Goal: Navigation & Orientation: Understand site structure

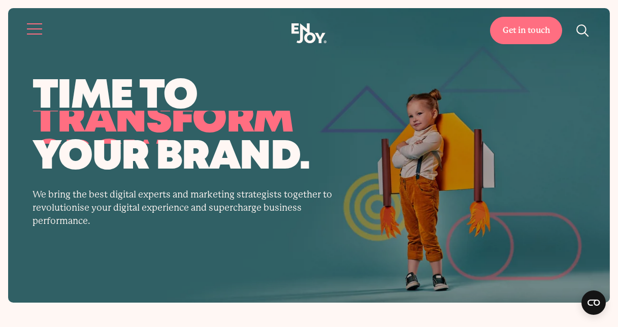
click at [31, 29] on span "Site navigation" at bounding box center [34, 28] width 15 height 1
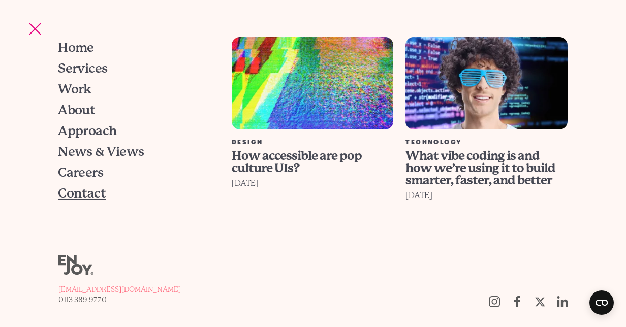
click at [79, 193] on span "Contact" at bounding box center [82, 193] width 48 height 13
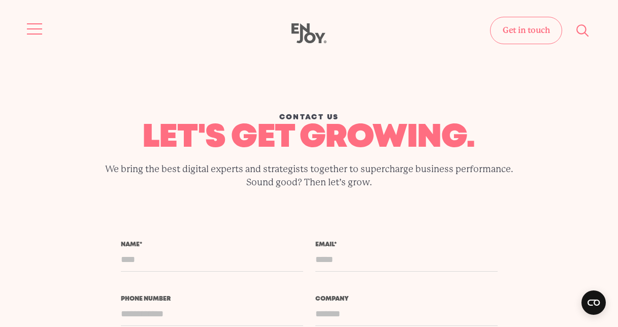
click at [39, 28] on span "Site navigation" at bounding box center [34, 28] width 15 height 1
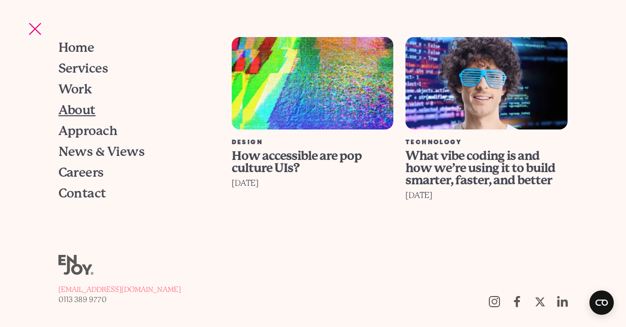
click at [77, 108] on span "About" at bounding box center [76, 110] width 37 height 13
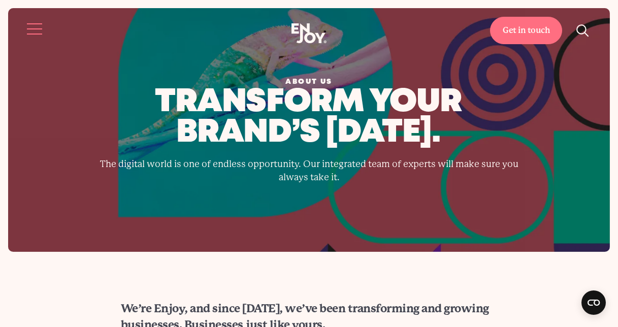
click at [33, 27] on button "Site navigation" at bounding box center [34, 28] width 21 height 21
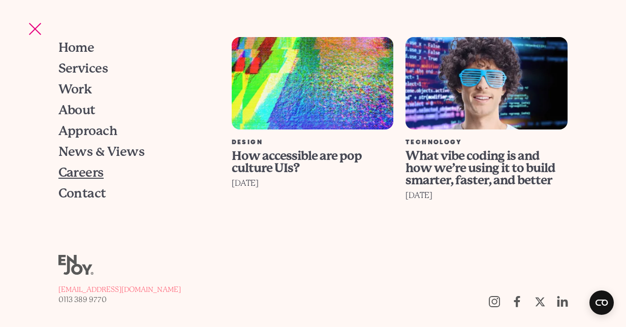
click at [90, 172] on span "Careers" at bounding box center [80, 172] width 45 height 13
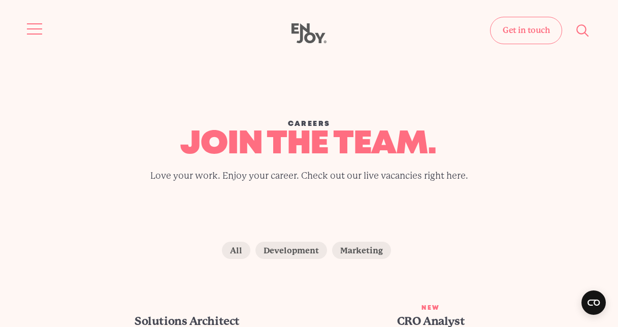
click at [33, 29] on span "Site navigation" at bounding box center [34, 28] width 15 height 1
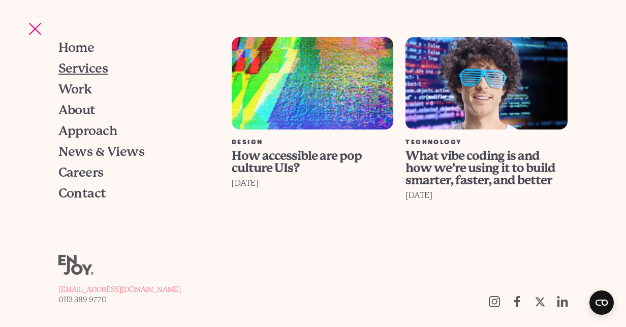
click at [84, 70] on span "Services" at bounding box center [83, 68] width 50 height 13
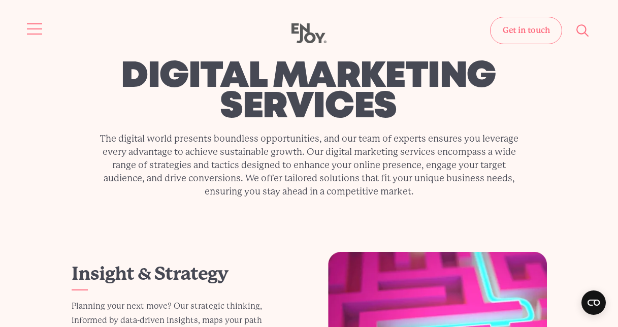
click at [34, 28] on button "Site navigation" at bounding box center [34, 28] width 21 height 21
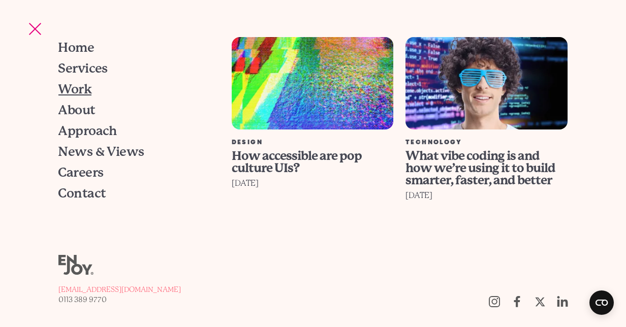
click at [73, 91] on span "Work" at bounding box center [75, 89] width 34 height 13
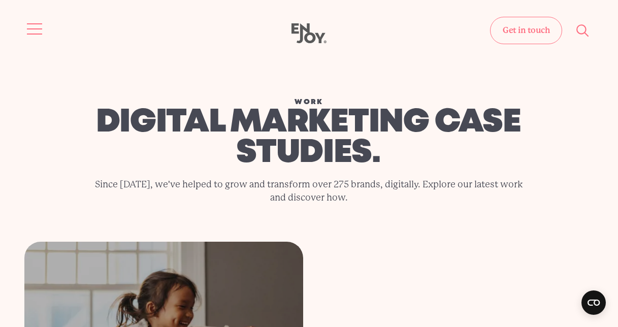
click at [36, 29] on span "Site navigation" at bounding box center [34, 28] width 15 height 1
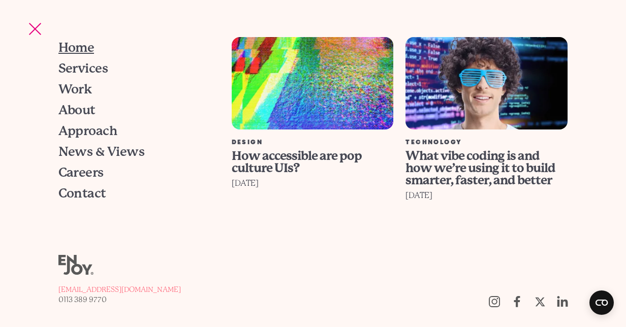
click at [85, 45] on span "Home" at bounding box center [76, 47] width 36 height 13
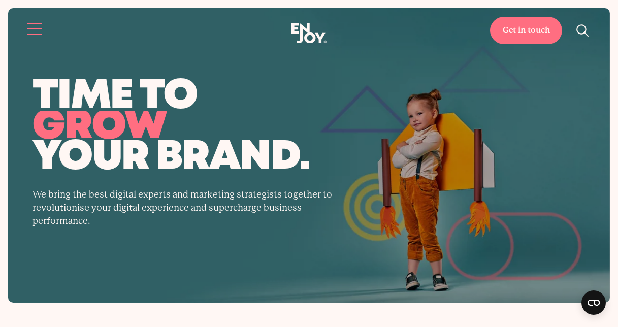
click at [38, 28] on button "Site navigation" at bounding box center [34, 28] width 21 height 21
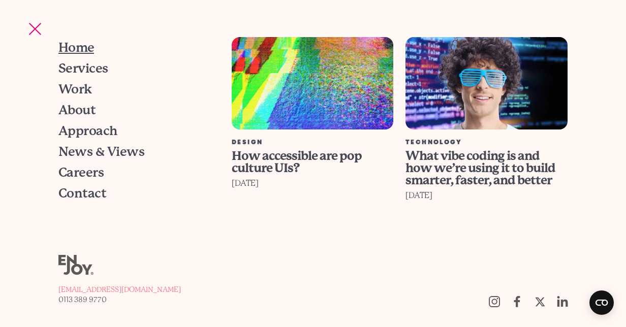
click at [85, 47] on span "Home" at bounding box center [76, 47] width 36 height 13
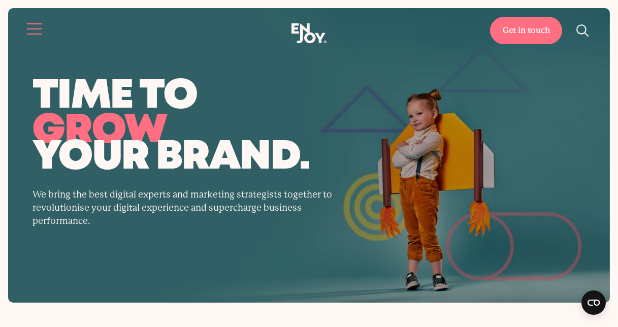
click at [32, 31] on button "Site navigation" at bounding box center [34, 28] width 21 height 21
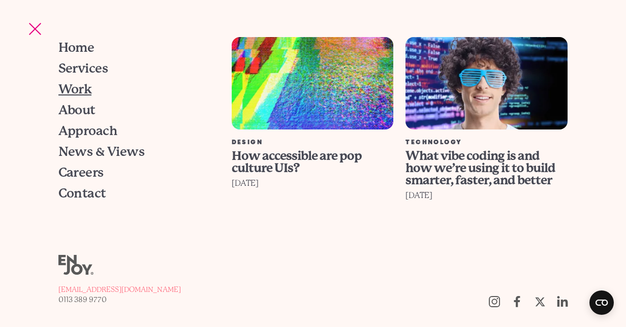
click at [78, 85] on span "Work" at bounding box center [75, 89] width 34 height 13
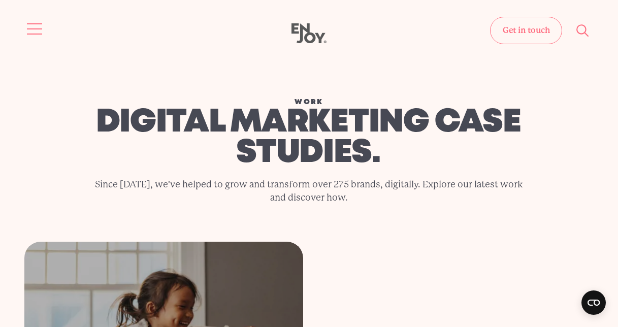
click at [35, 28] on button "Site navigation" at bounding box center [34, 28] width 21 height 21
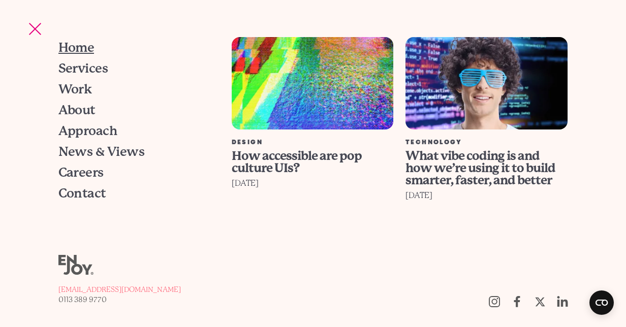
click at [73, 42] on span "Home" at bounding box center [76, 47] width 36 height 13
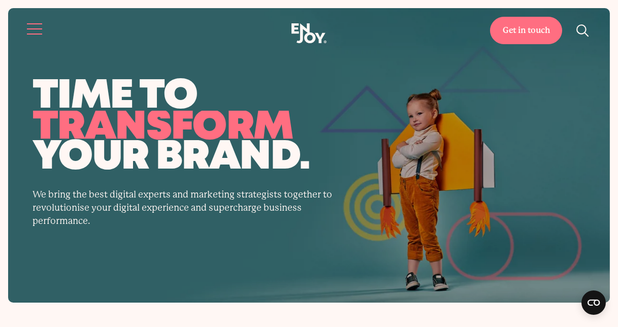
click at [32, 31] on button "Site navigation" at bounding box center [34, 28] width 21 height 21
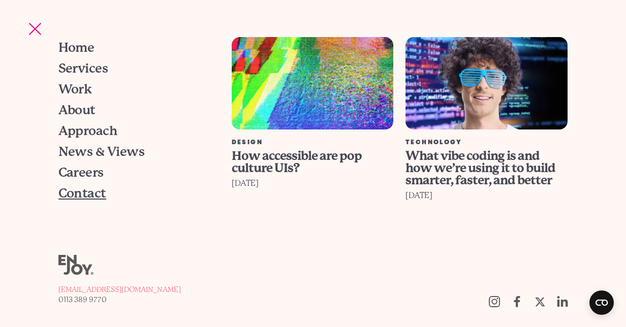
click at [87, 196] on span "Contact" at bounding box center [82, 193] width 48 height 13
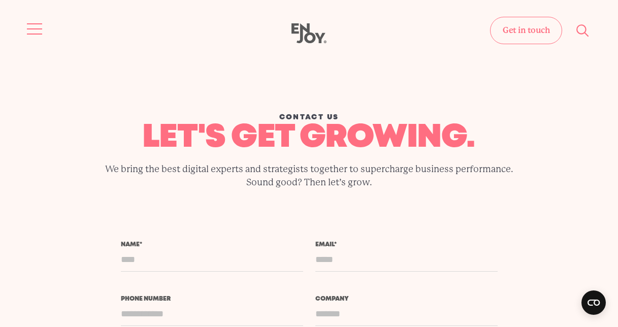
click at [32, 28] on span "Site navigation" at bounding box center [34, 28] width 15 height 1
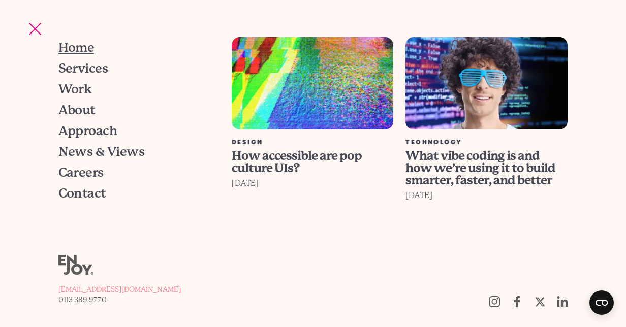
click at [84, 46] on span "Home" at bounding box center [76, 47] width 36 height 13
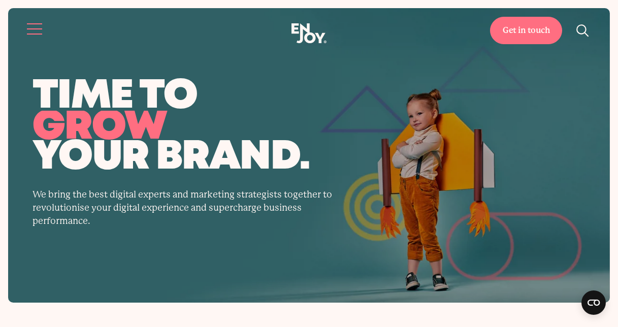
click at [37, 27] on button "Site navigation" at bounding box center [34, 28] width 21 height 21
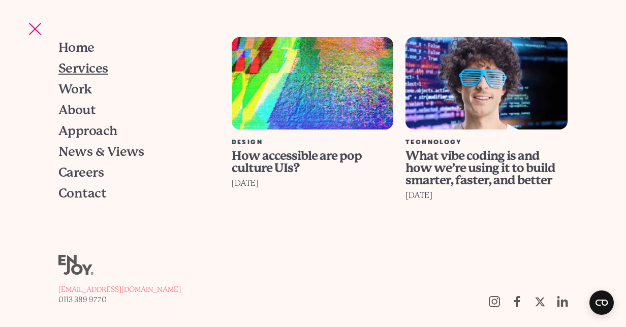
click at [91, 67] on span "Services" at bounding box center [83, 68] width 50 height 13
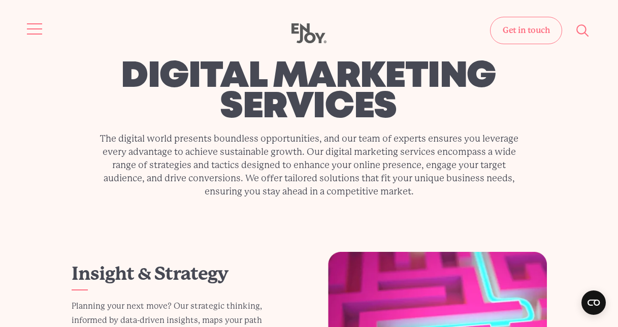
click at [35, 25] on button "Site navigation" at bounding box center [34, 28] width 21 height 21
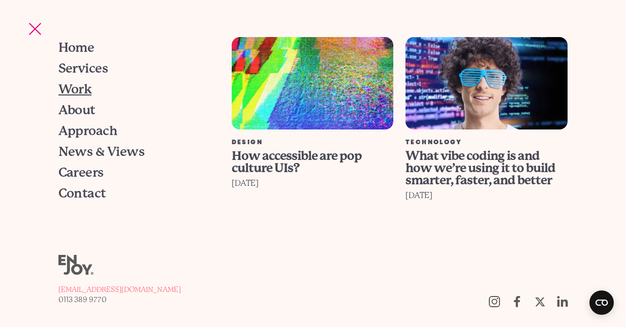
click at [83, 91] on span "Work" at bounding box center [75, 89] width 34 height 13
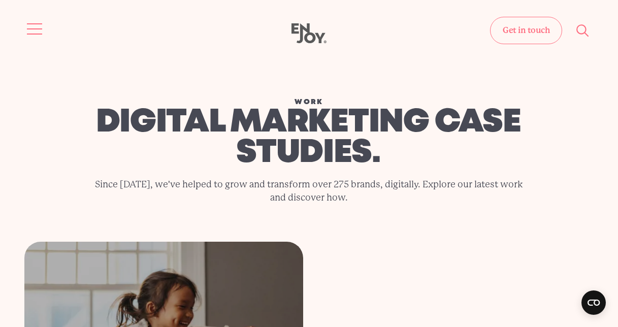
click at [37, 31] on button "Site navigation" at bounding box center [34, 28] width 21 height 21
